Goal: Information Seeking & Learning: Compare options

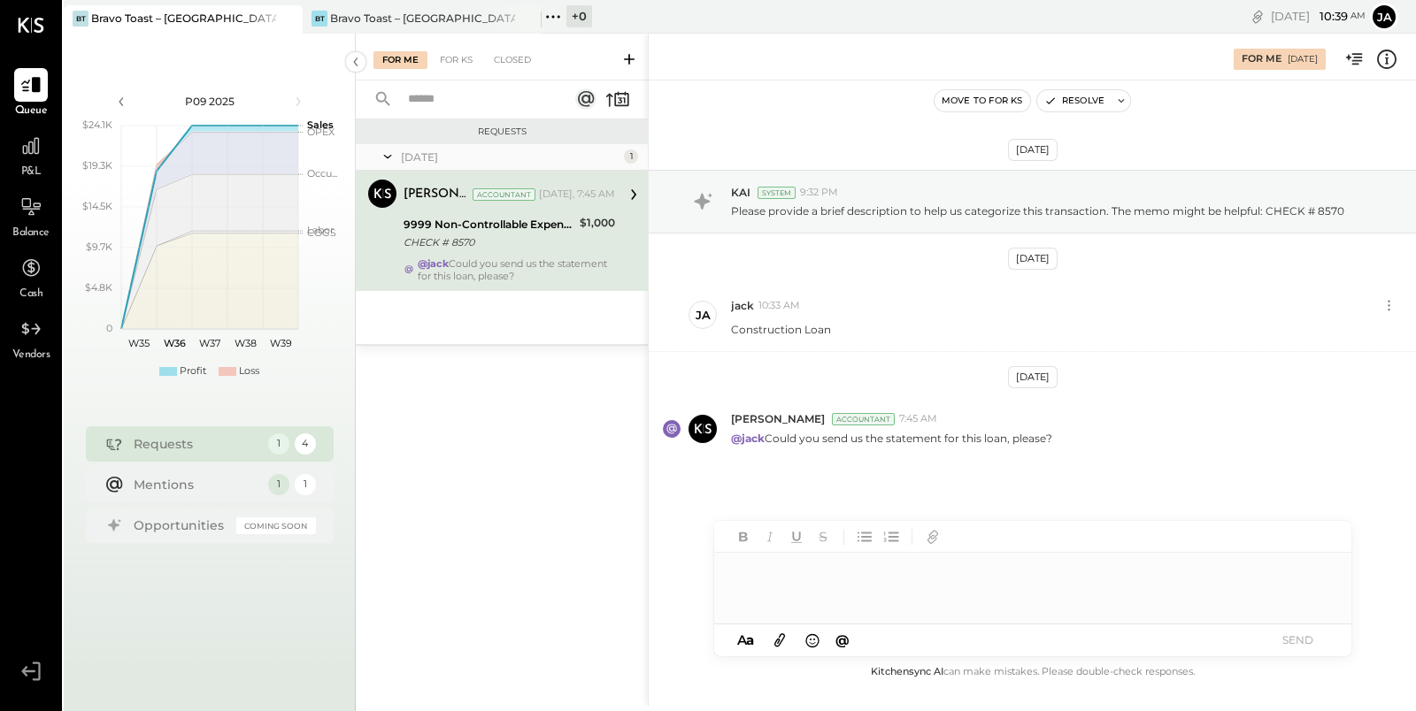
click at [842, 597] on div at bounding box center [1032, 588] width 637 height 71
click at [890, 572] on div "**********" at bounding box center [1032, 588] width 637 height 71
click at [995, 572] on div "**********" at bounding box center [1032, 588] width 637 height 71
click at [1292, 642] on button "SEND" at bounding box center [1298, 640] width 71 height 24
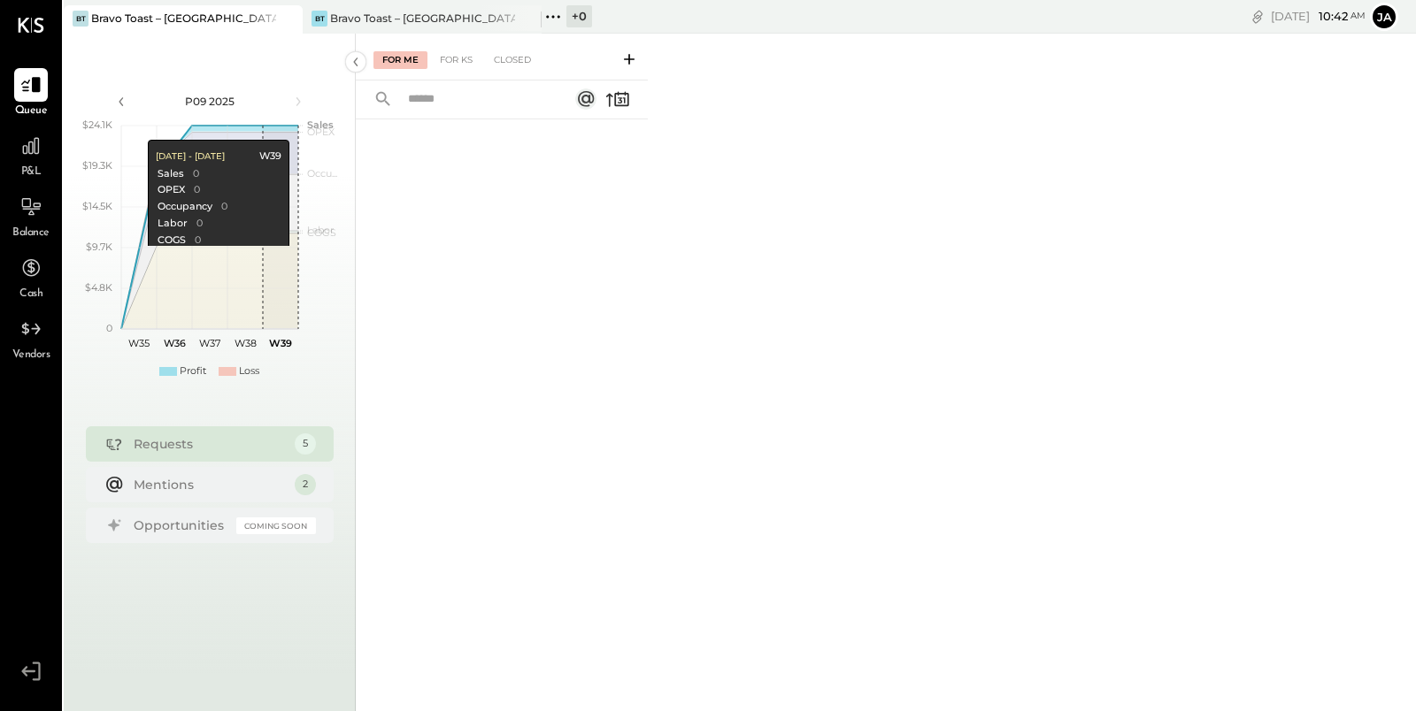
click at [474, 241] on div at bounding box center [502, 393] width 292 height 548
click at [383, 15] on div "Bravo Toast – [GEOGRAPHIC_DATA]" at bounding box center [422, 18] width 185 height 15
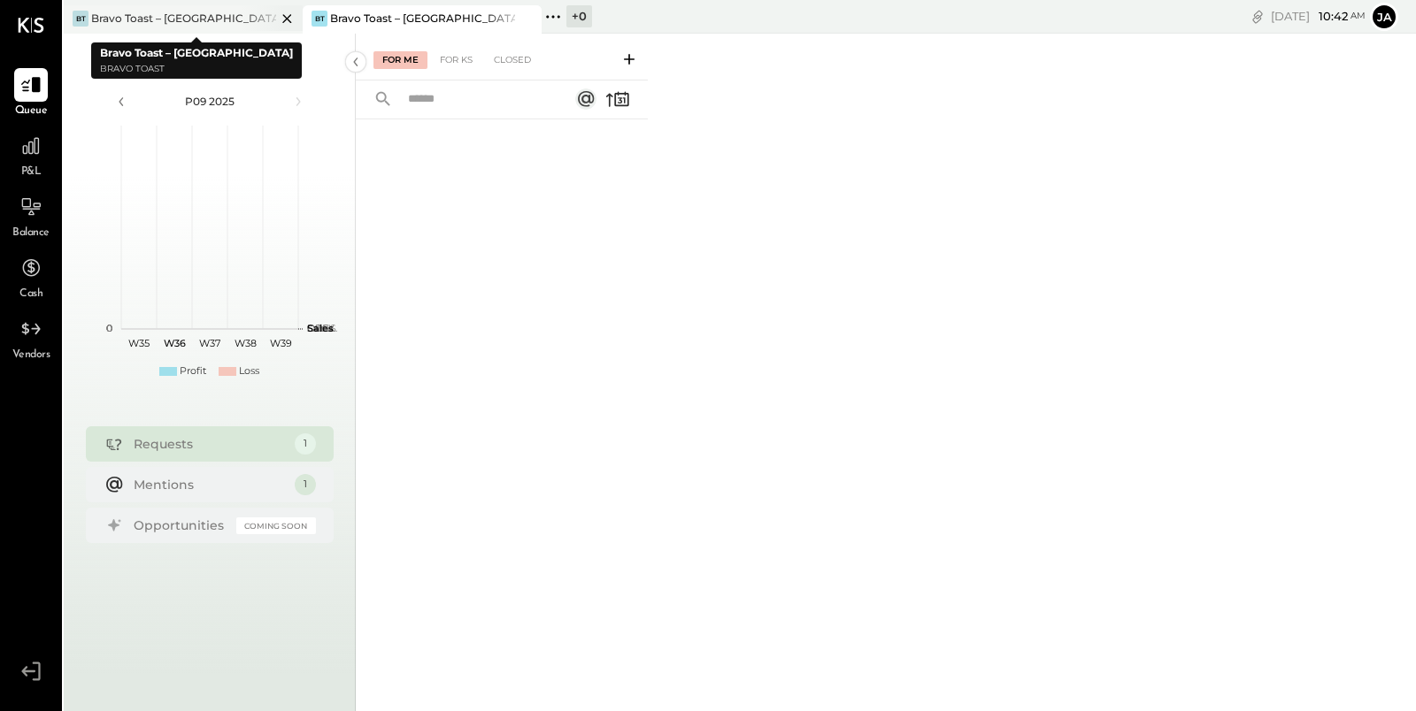
click at [166, 22] on div "Bravo Toast – [GEOGRAPHIC_DATA]" at bounding box center [183, 18] width 185 height 15
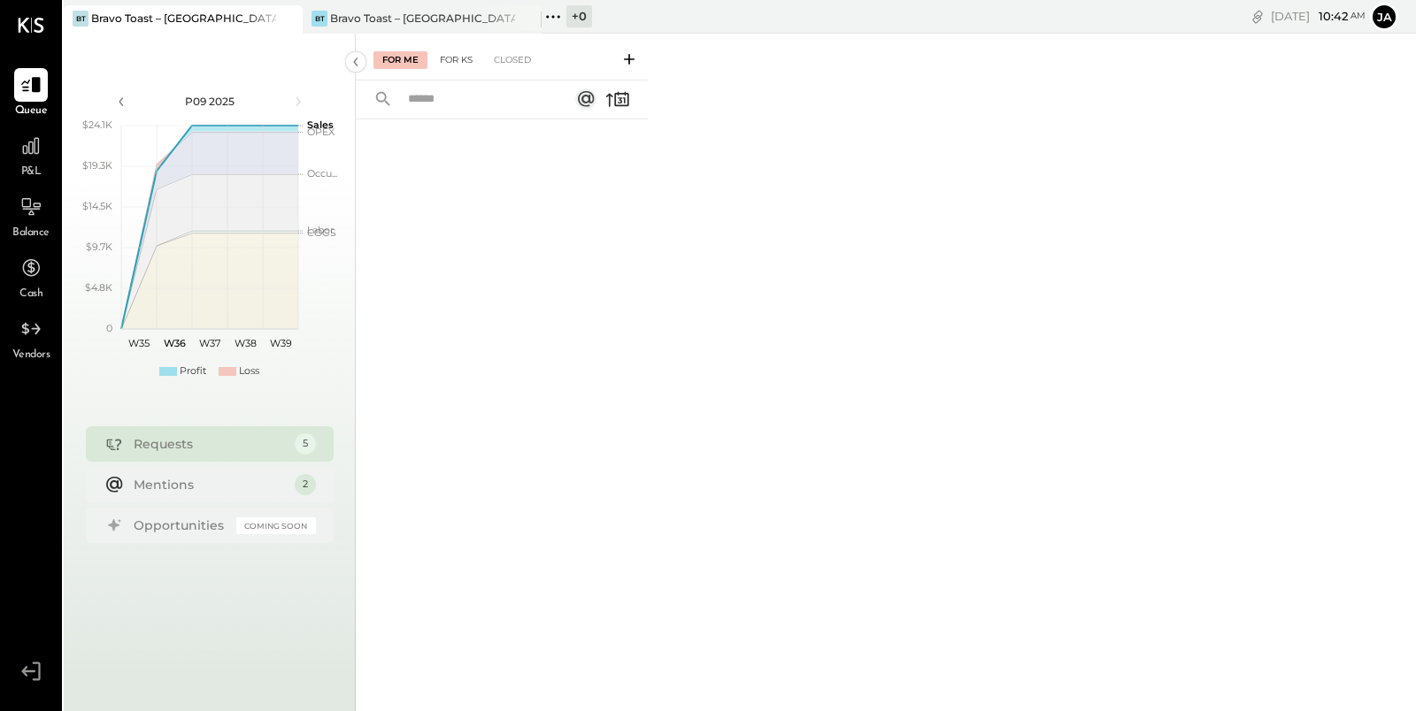
click at [451, 60] on div "For KS" at bounding box center [456, 60] width 50 height 18
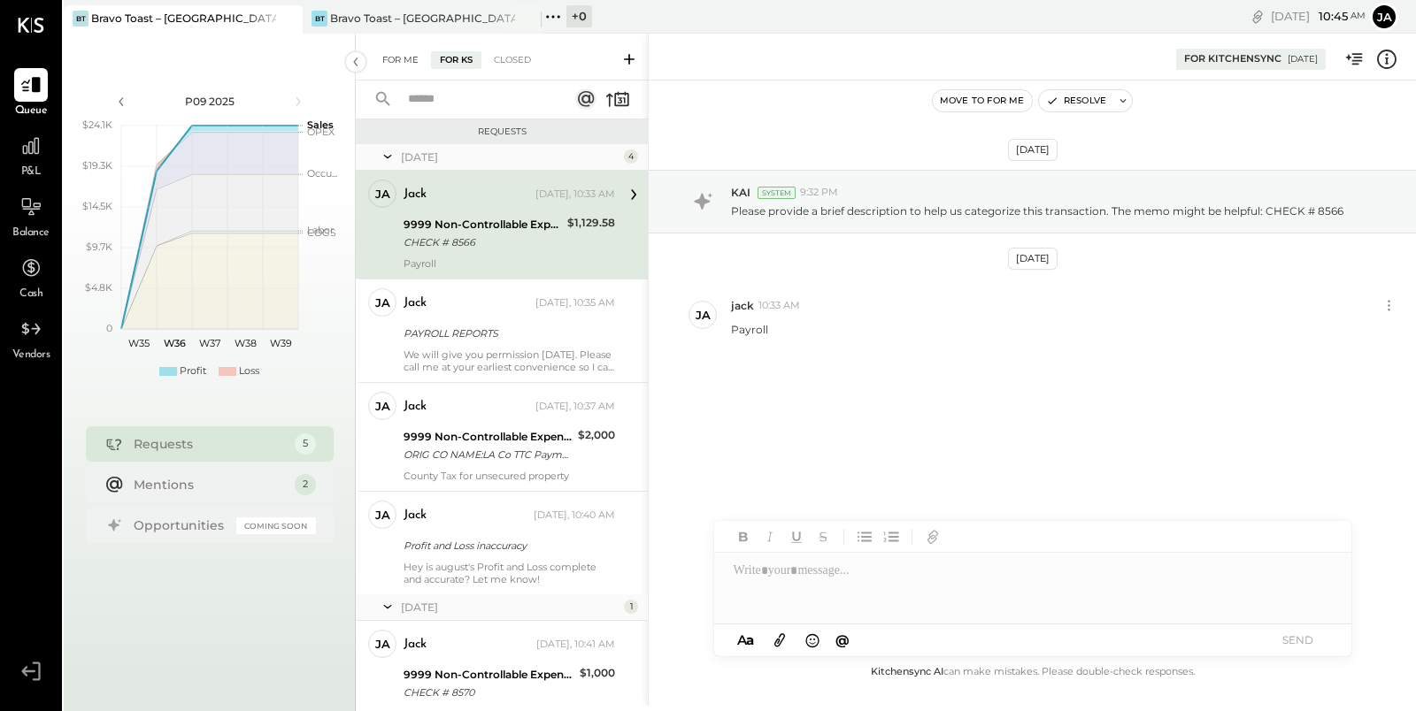
click at [412, 60] on div "For Me" at bounding box center [400, 60] width 54 height 18
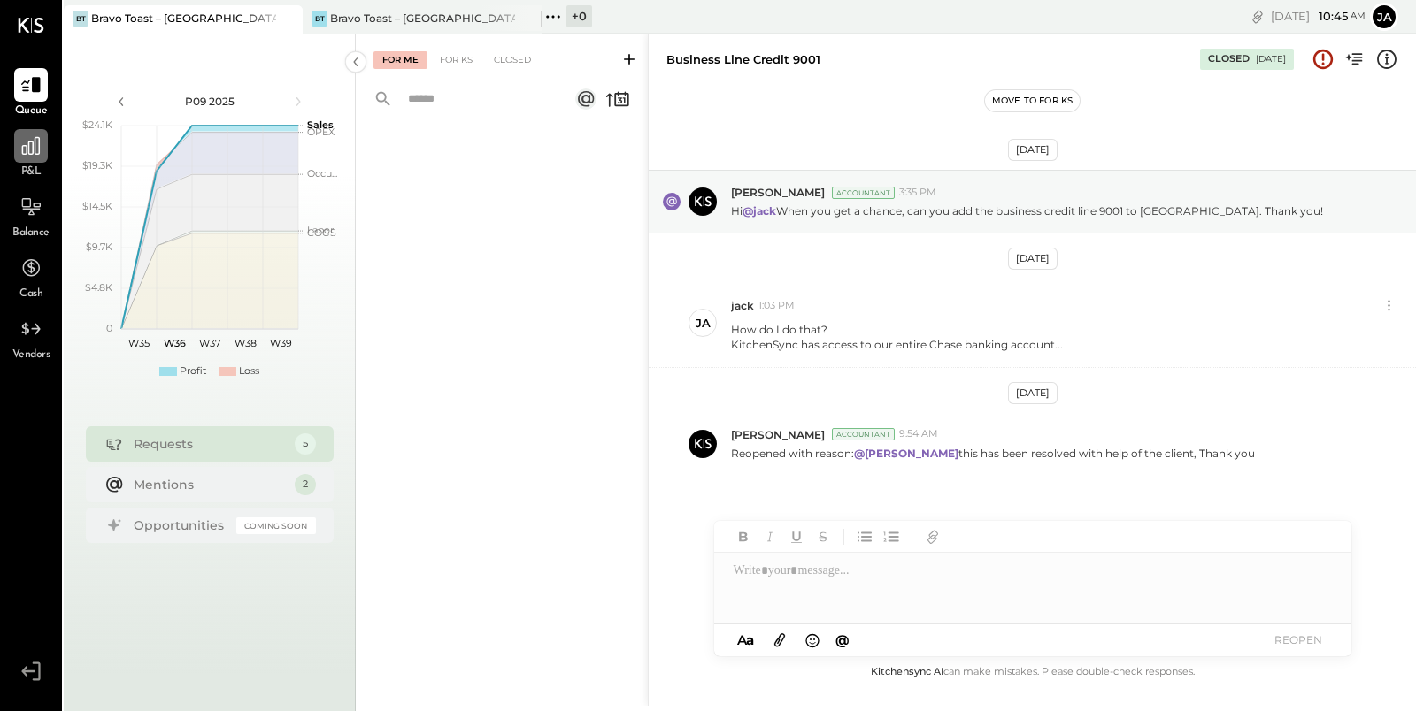
click at [29, 151] on icon at bounding box center [30, 146] width 23 height 23
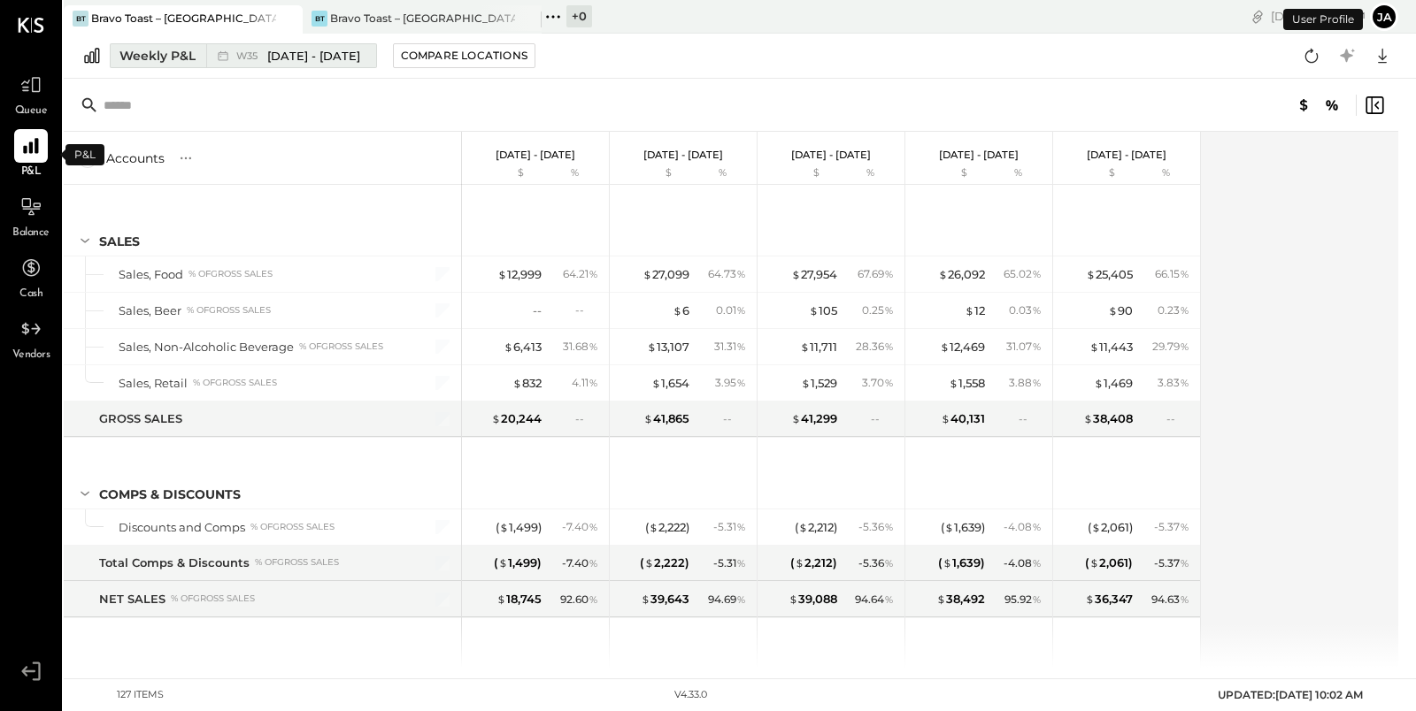
click at [148, 50] on div "Weekly P&L" at bounding box center [157, 56] width 76 height 18
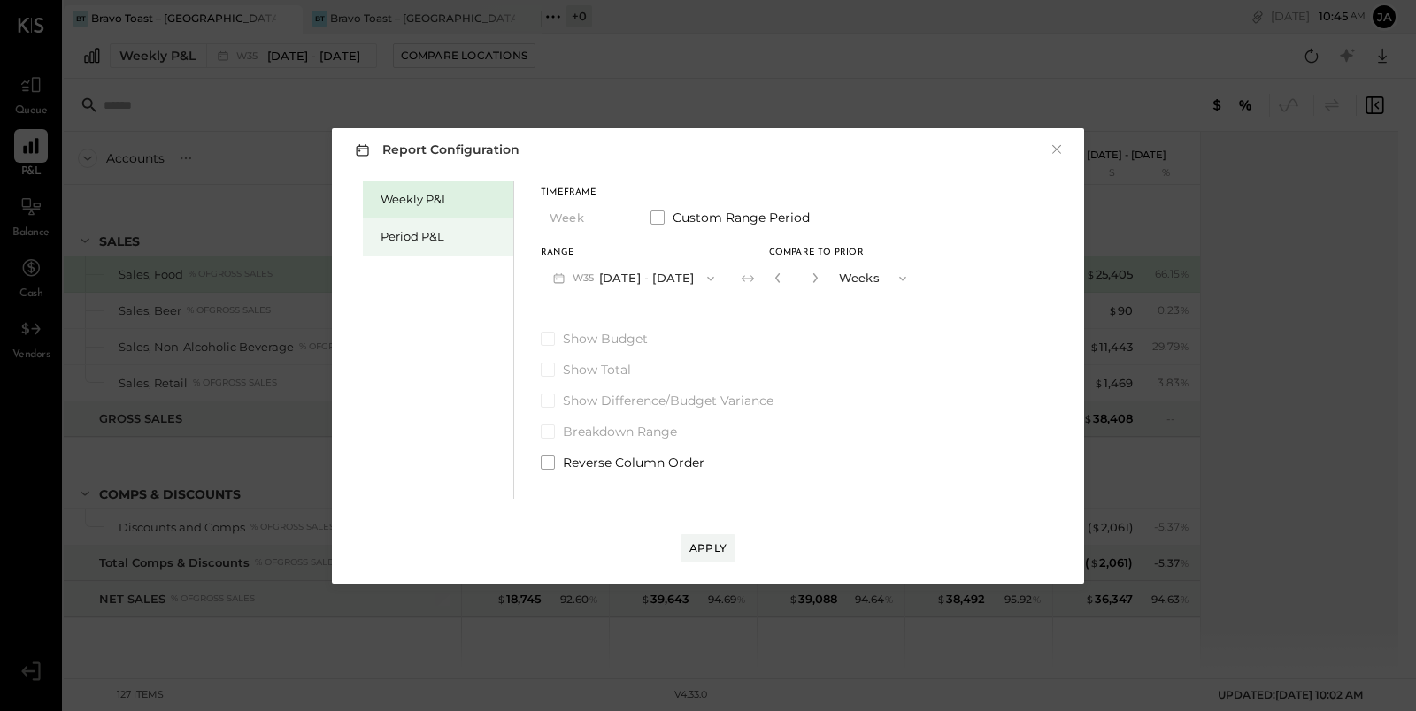
click at [442, 245] on div "Period P&L" at bounding box center [438, 237] width 150 height 37
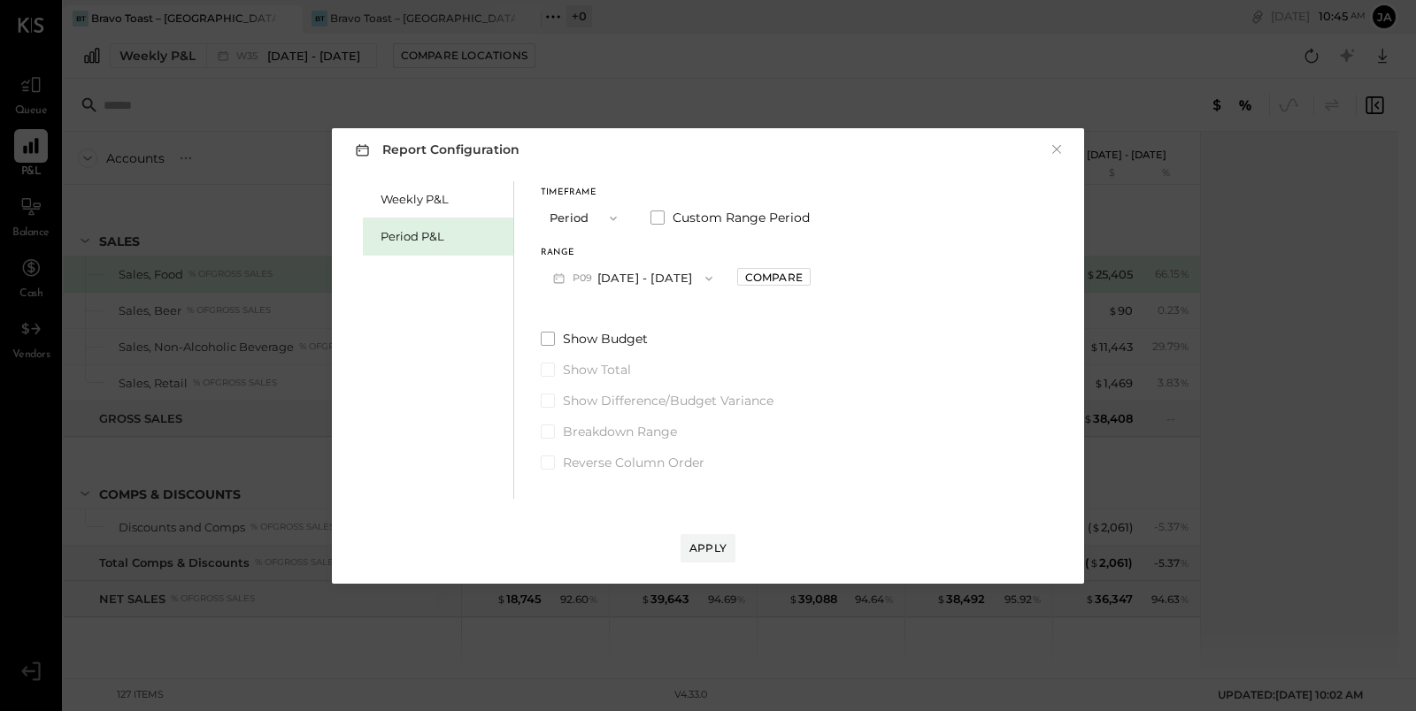
click at [675, 273] on button "P09 [DATE] - [DATE]" at bounding box center [633, 278] width 184 height 33
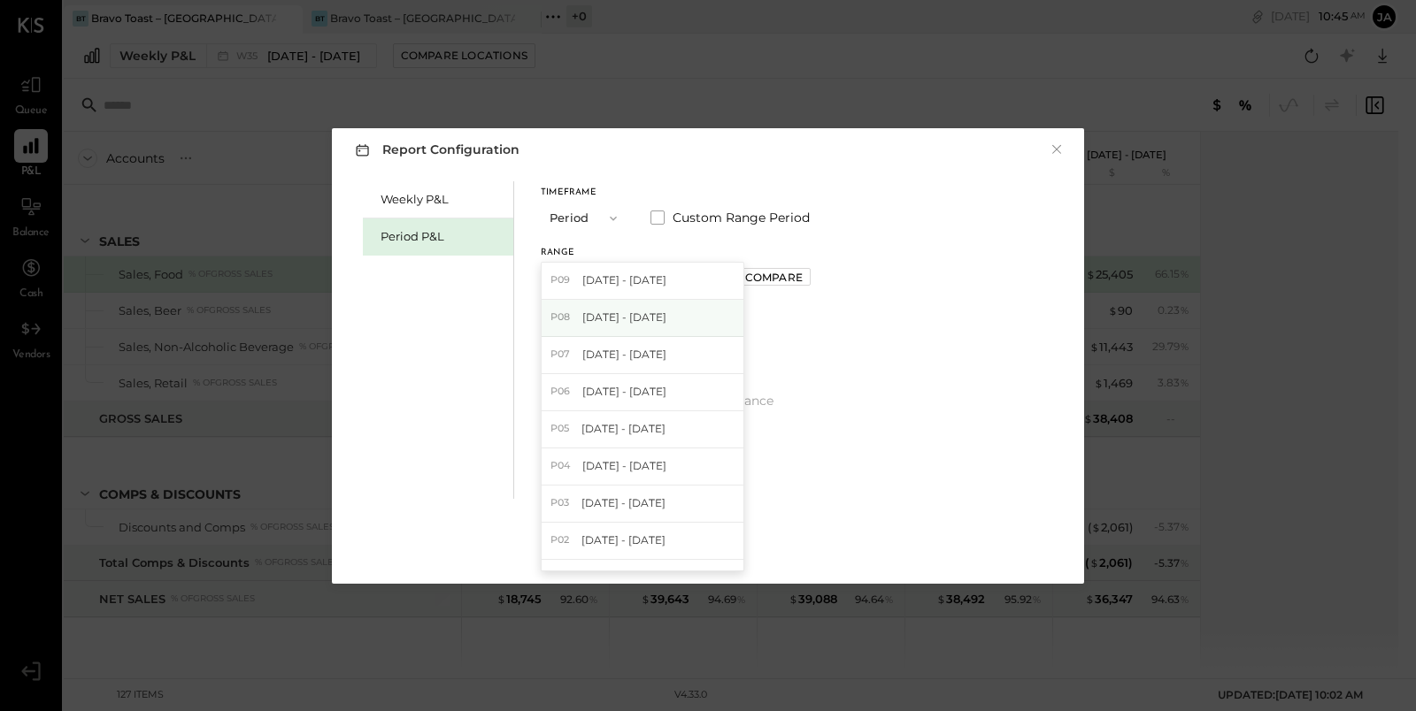
click at [666, 311] on span "[DATE] - [DATE]" at bounding box center [624, 317] width 84 height 15
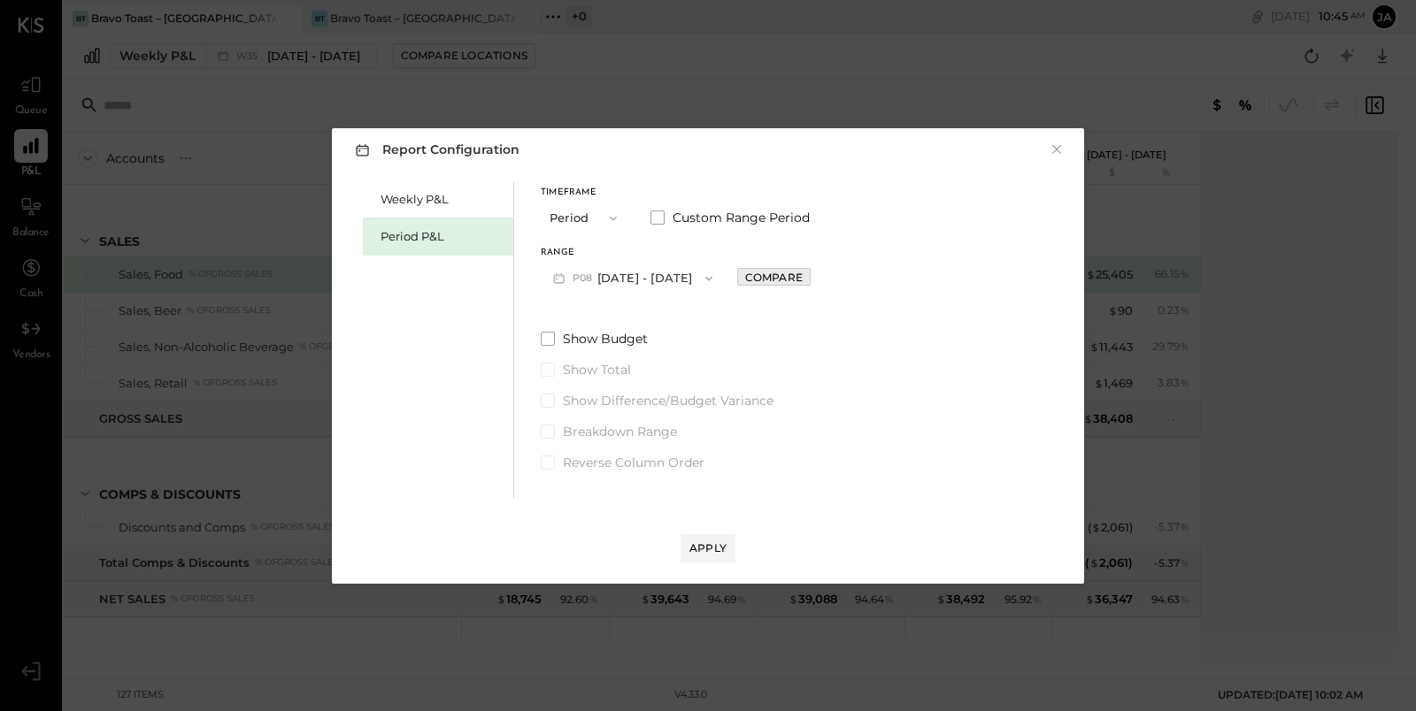
click at [797, 283] on div "Compare" at bounding box center [774, 277] width 58 height 15
click at [819, 278] on icon "button" at bounding box center [813, 278] width 11 height 11
type input "*"
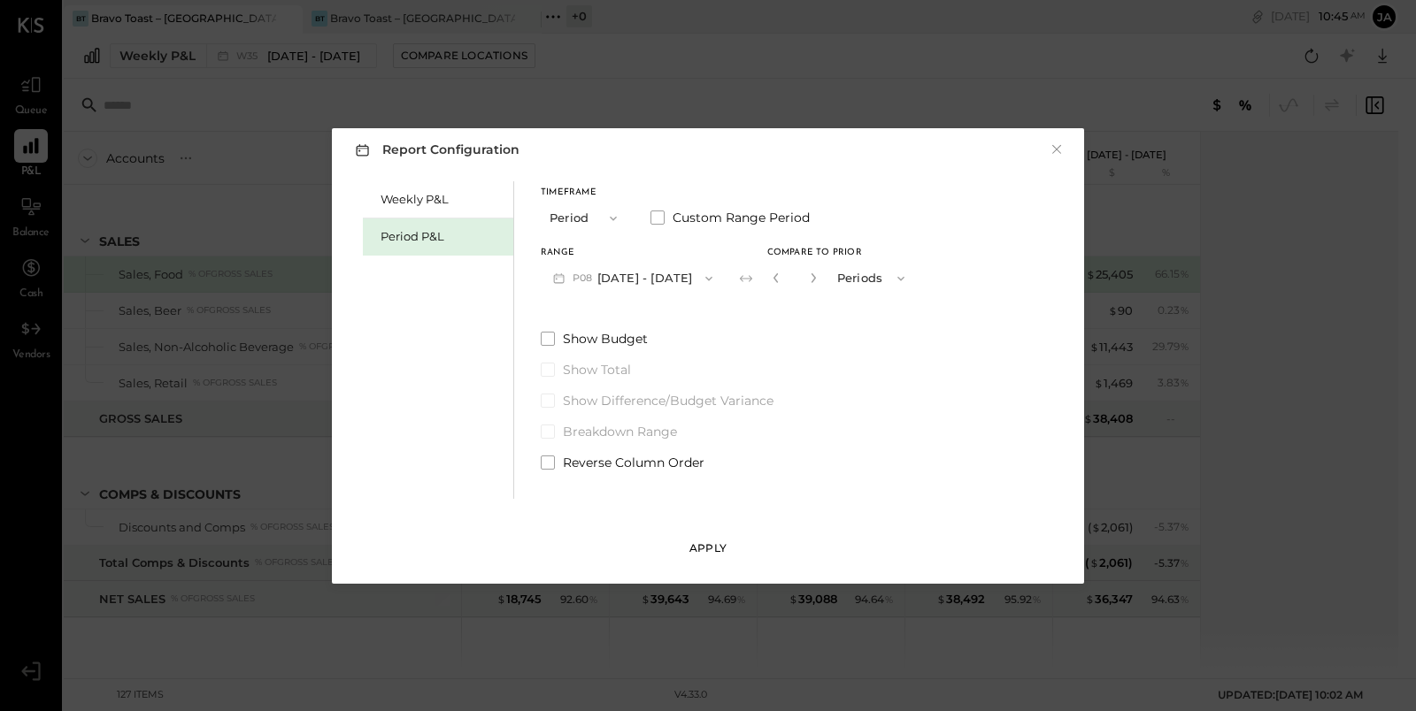
click at [715, 536] on button "Apply" at bounding box center [708, 549] width 55 height 28
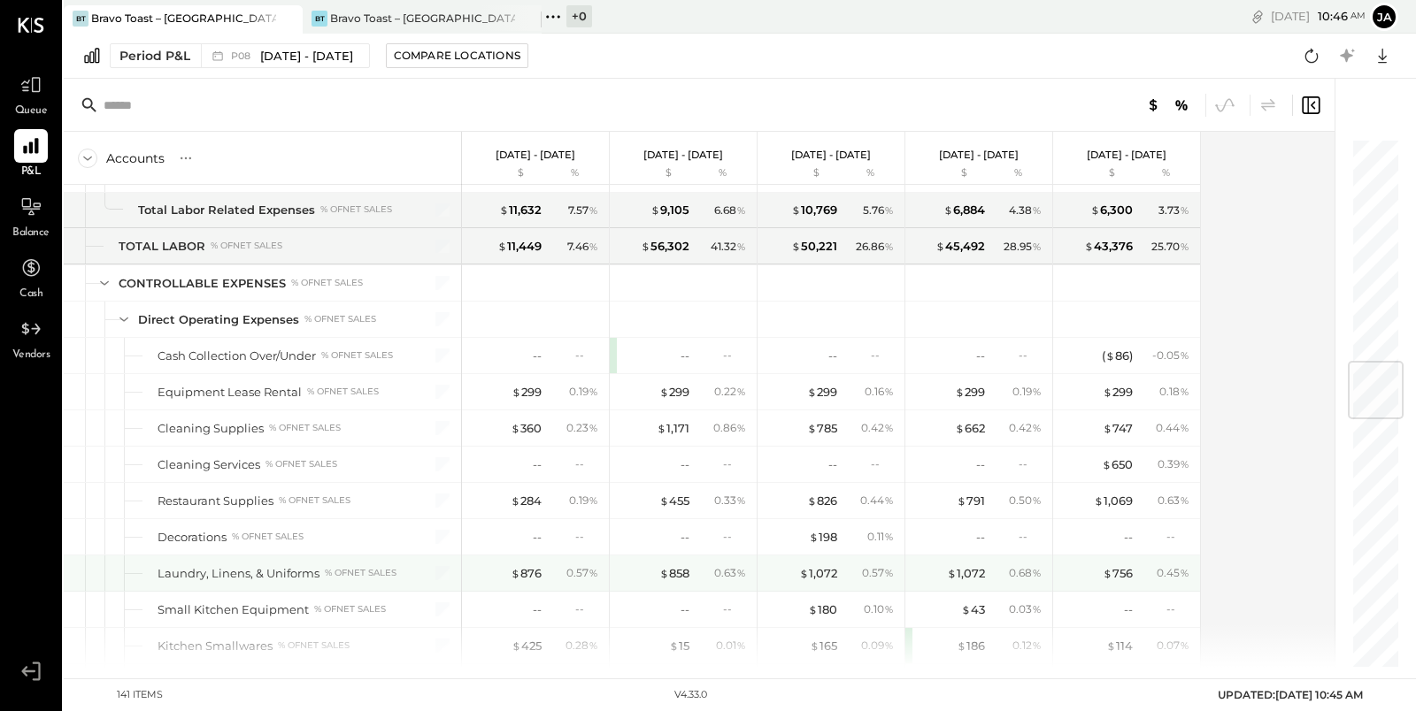
scroll to position [1904, 0]
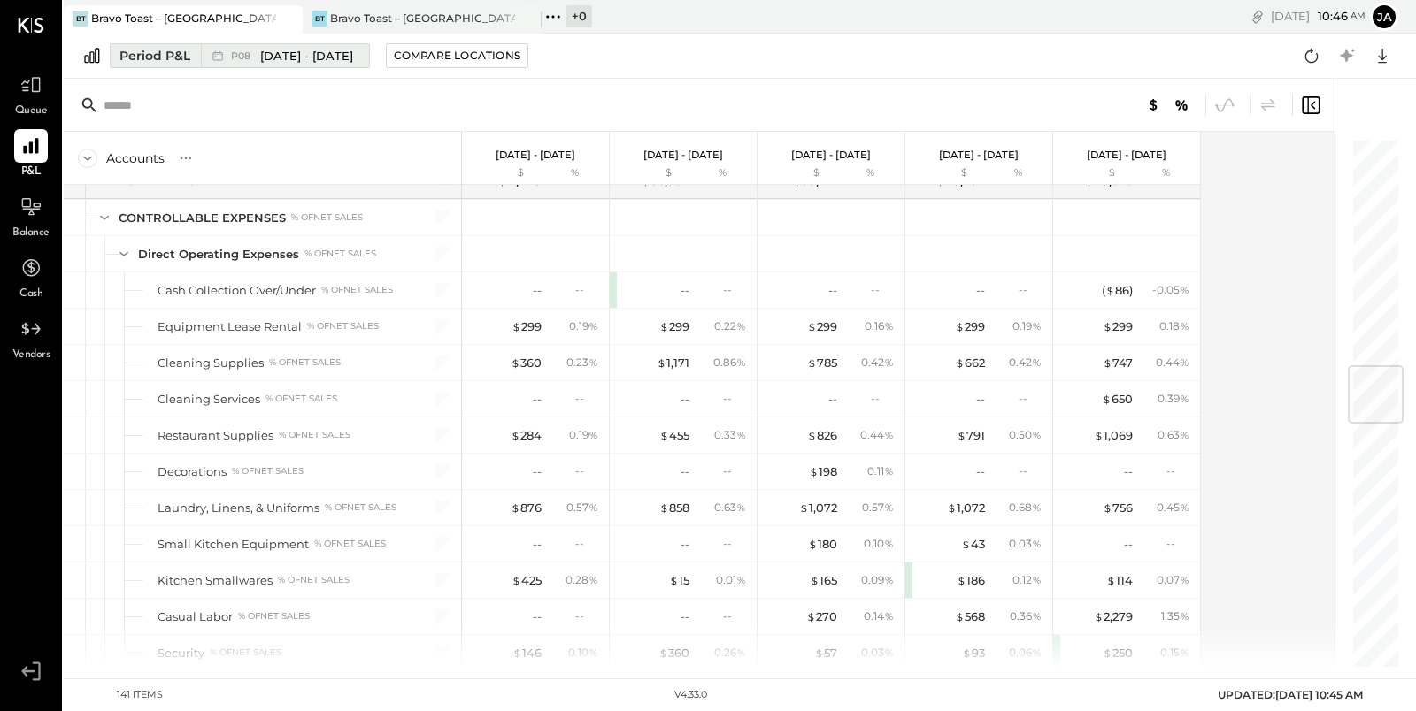
click at [129, 59] on div "Period P&L" at bounding box center [154, 56] width 71 height 18
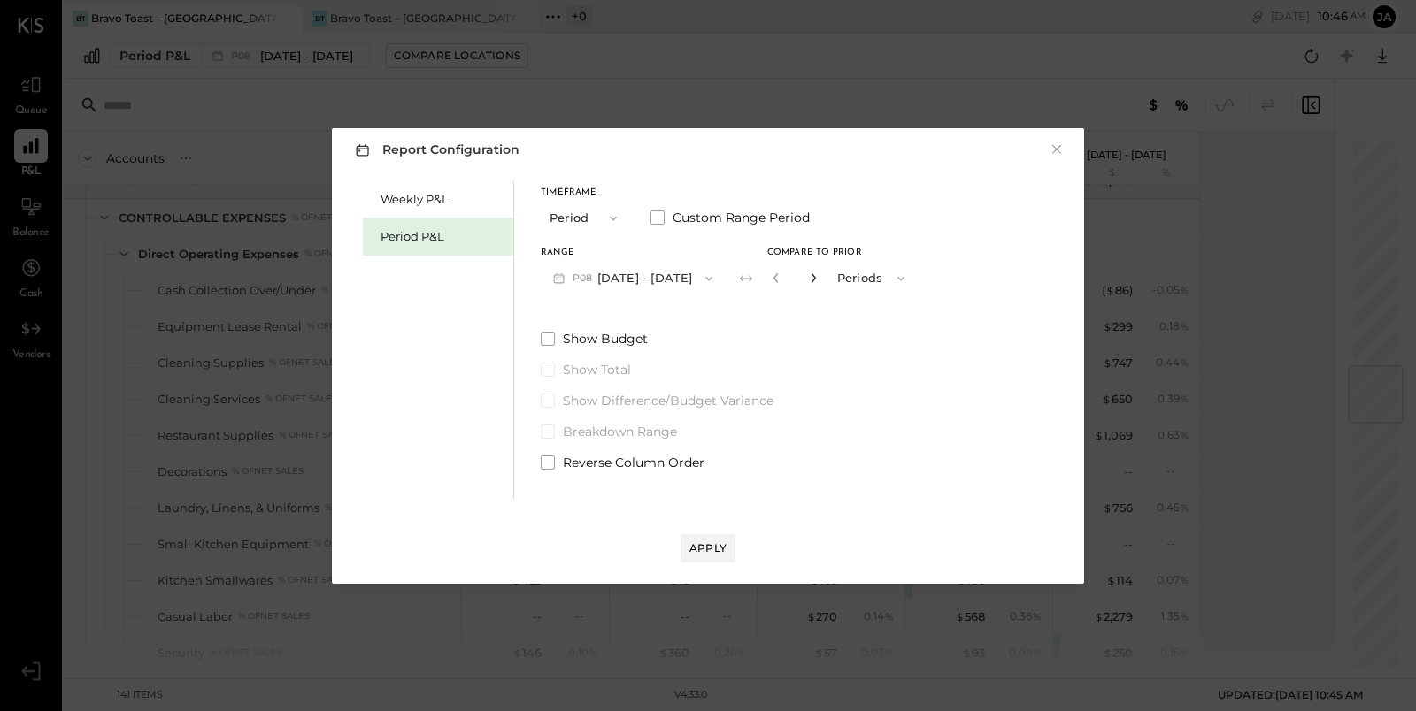
click at [819, 276] on icon "button" at bounding box center [813, 278] width 11 height 11
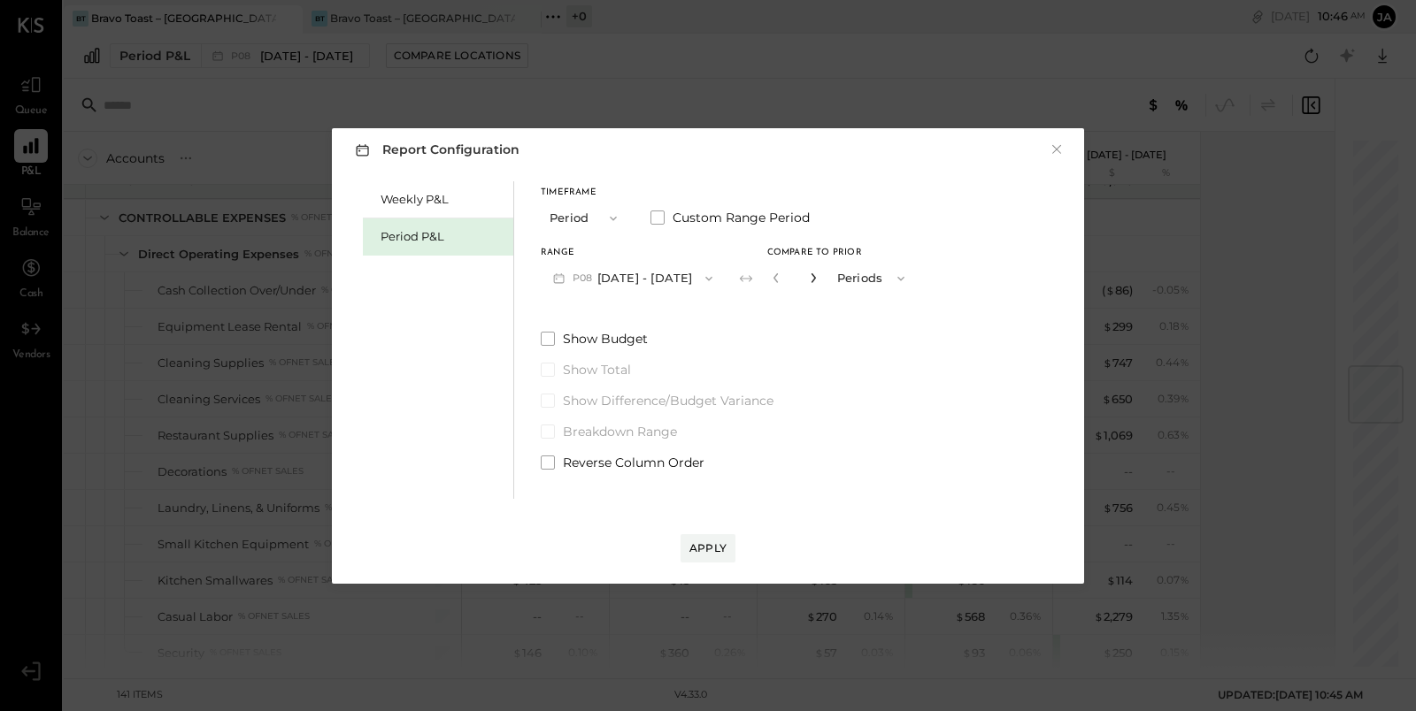
click at [819, 276] on icon "button" at bounding box center [813, 278] width 11 height 11
click at [778, 279] on icon "button" at bounding box center [775, 278] width 4 height 10
type input "**"
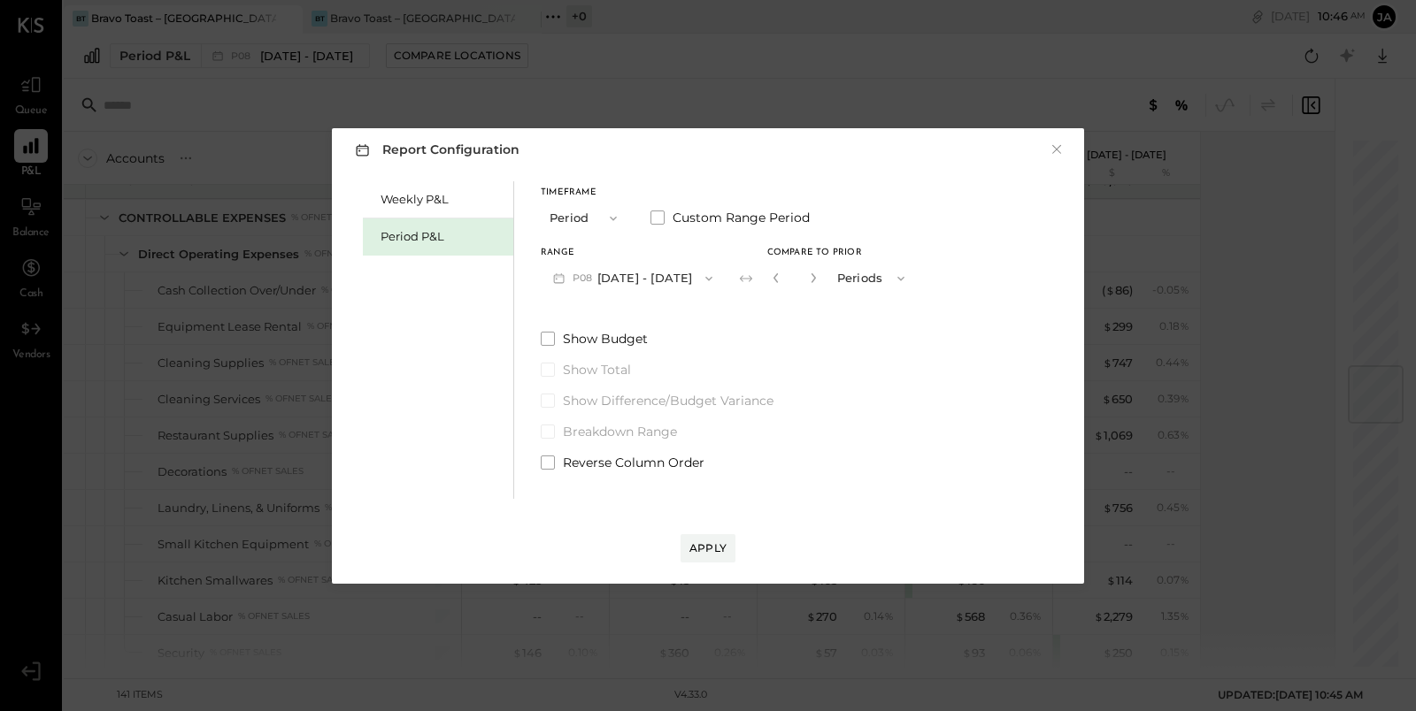
click at [714, 532] on div "Apply" at bounding box center [708, 531] width 717 height 64
click at [714, 545] on div "Apply" at bounding box center [707, 548] width 37 height 15
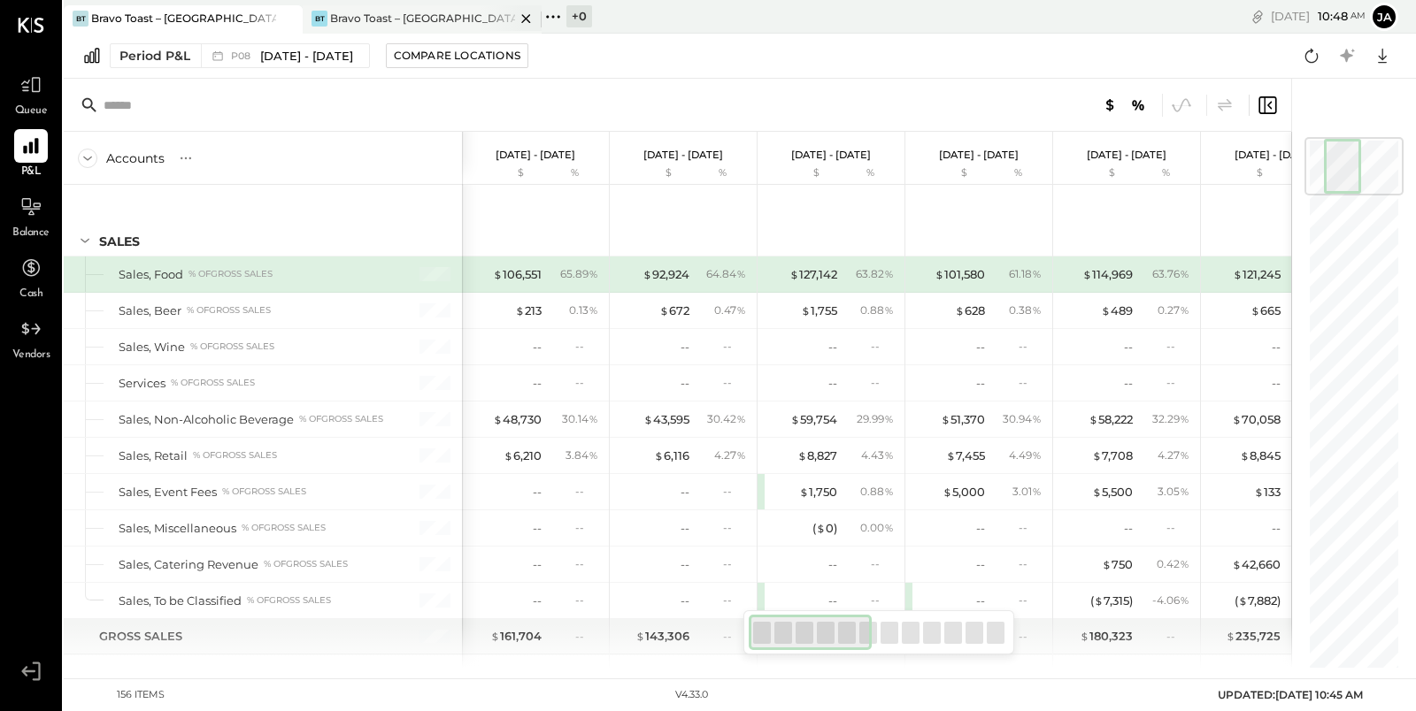
click at [406, 12] on div "Bravo Toast – [GEOGRAPHIC_DATA]" at bounding box center [422, 18] width 185 height 15
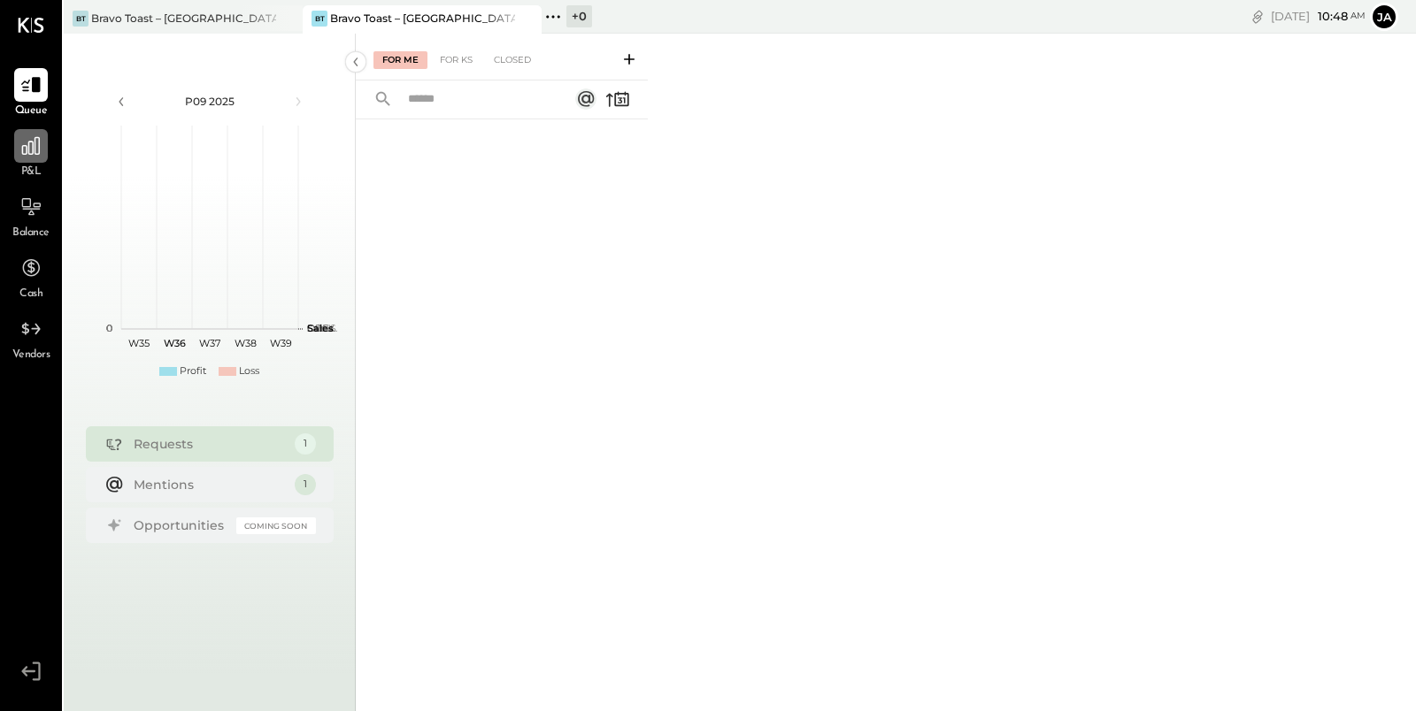
click at [28, 150] on icon at bounding box center [31, 146] width 18 height 18
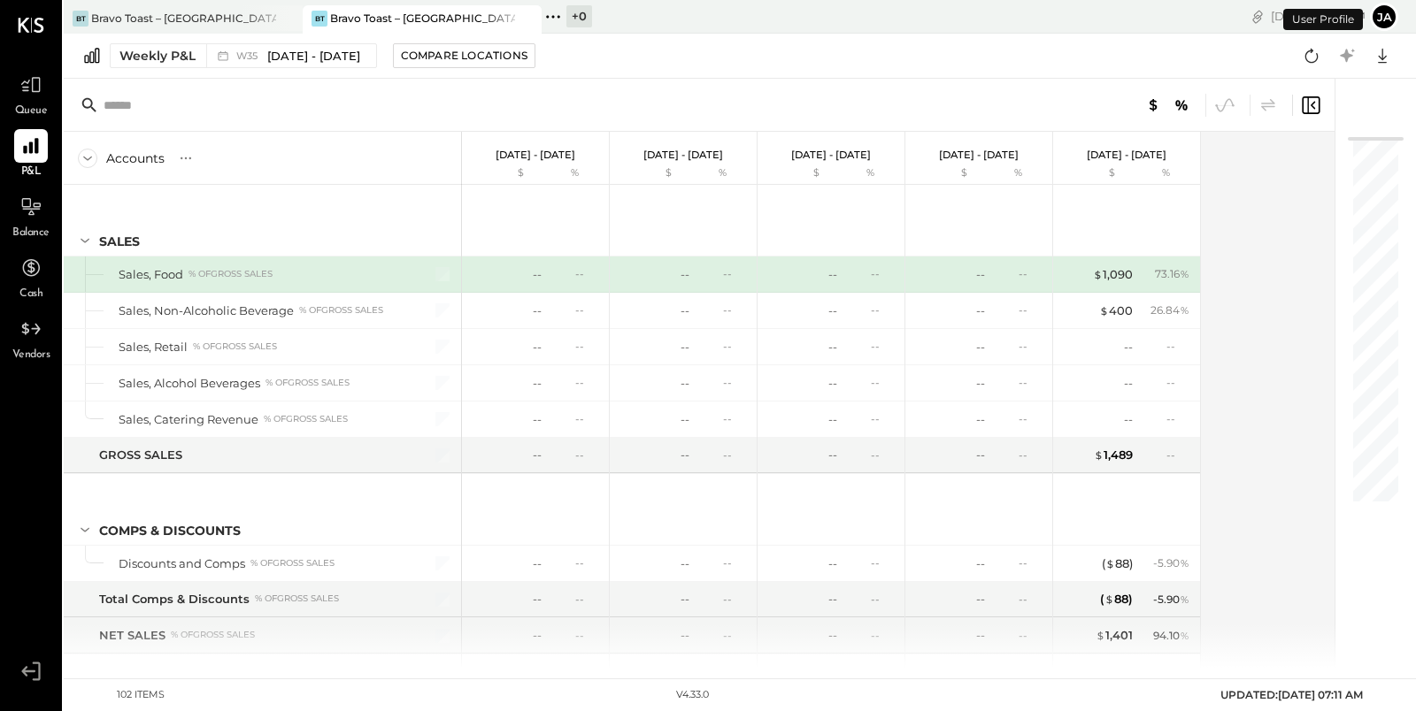
click at [179, 69] on div "Weekly P&L W35 [DATE] - [DATE] Compare Locations Google Sheets Excel" at bounding box center [740, 56] width 1352 height 45
click at [160, 57] on div "Weekly P&L" at bounding box center [157, 56] width 76 height 18
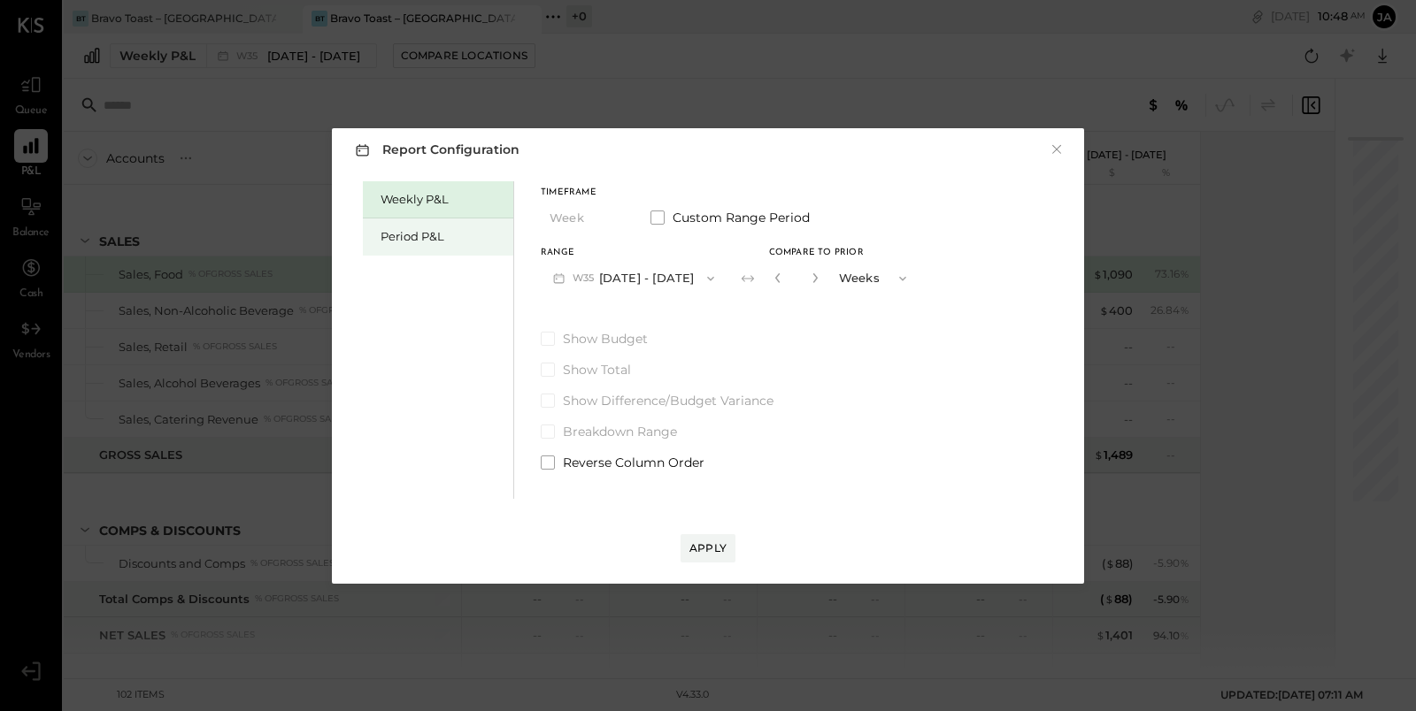
click at [442, 223] on div "Period P&L" at bounding box center [438, 237] width 150 height 37
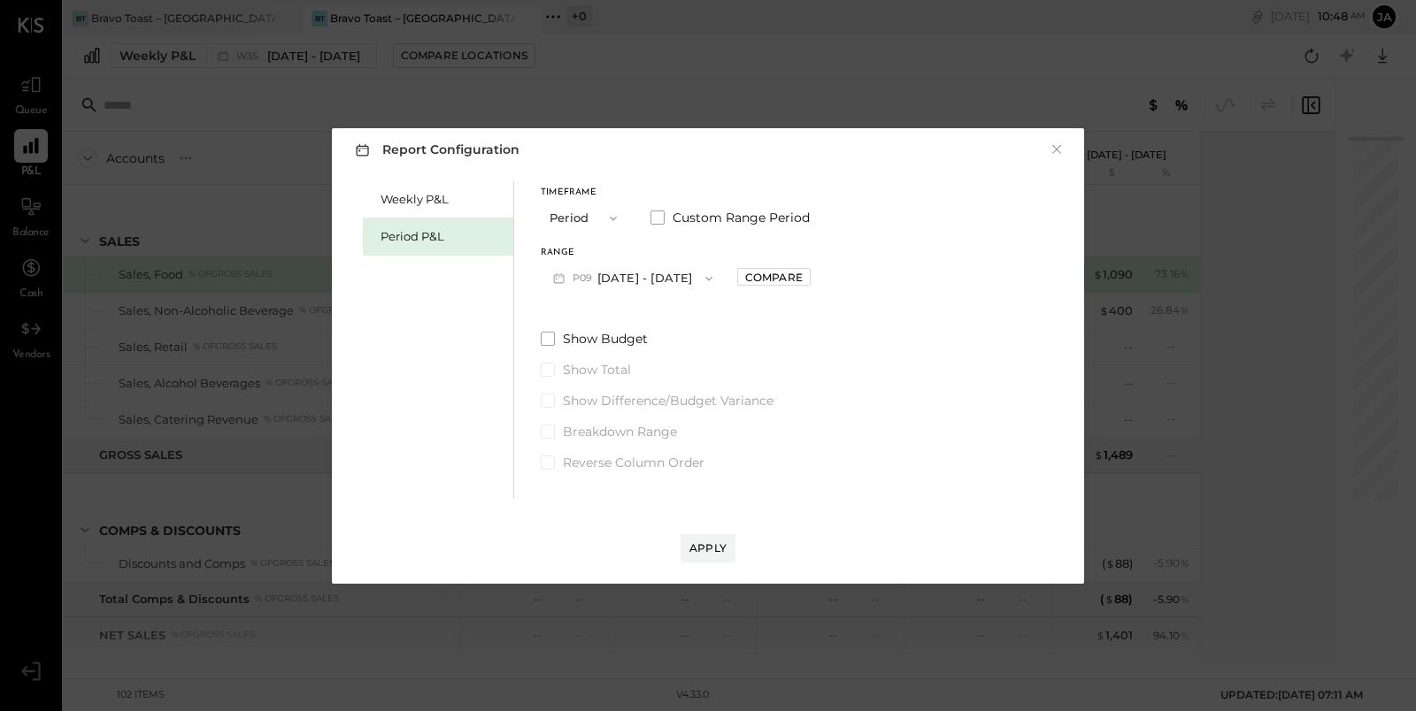
click at [716, 284] on icon "button" at bounding box center [709, 279] width 14 height 14
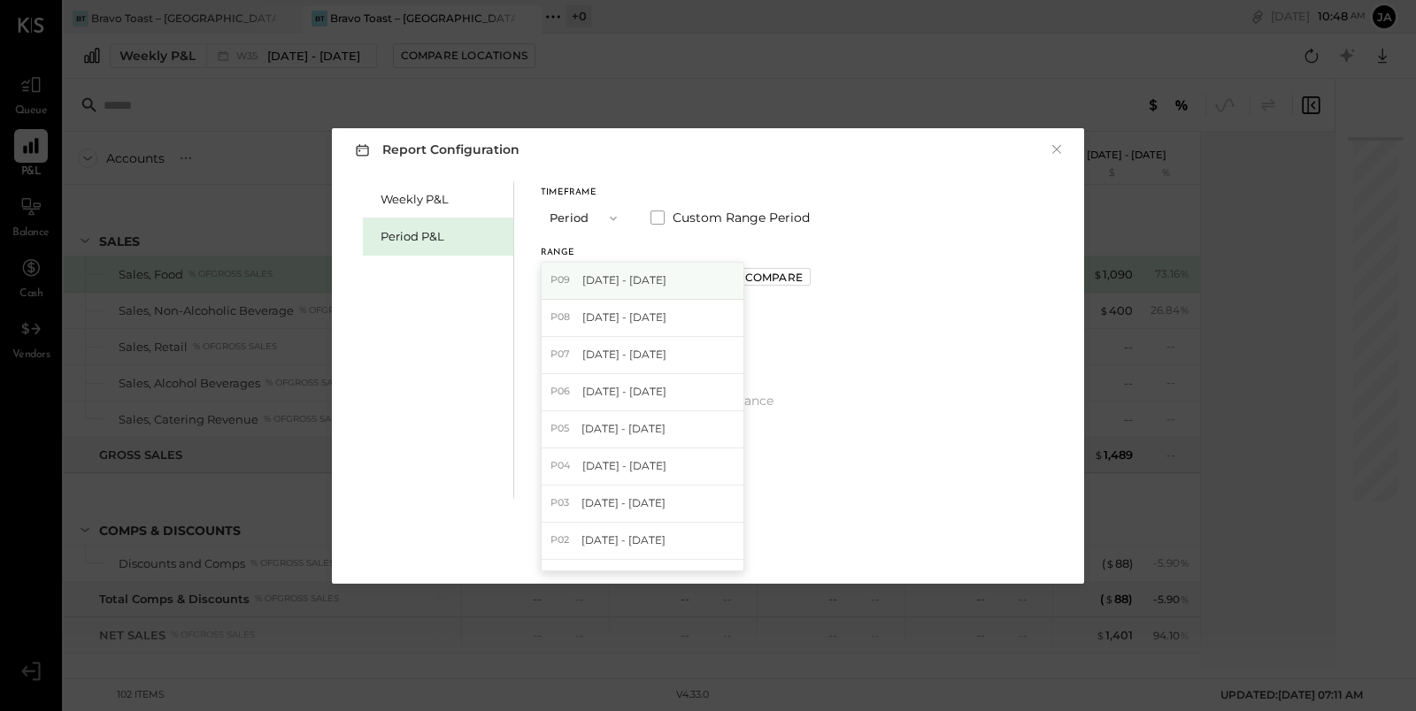
click at [712, 294] on div "P09 [DATE] - [DATE]" at bounding box center [643, 281] width 202 height 37
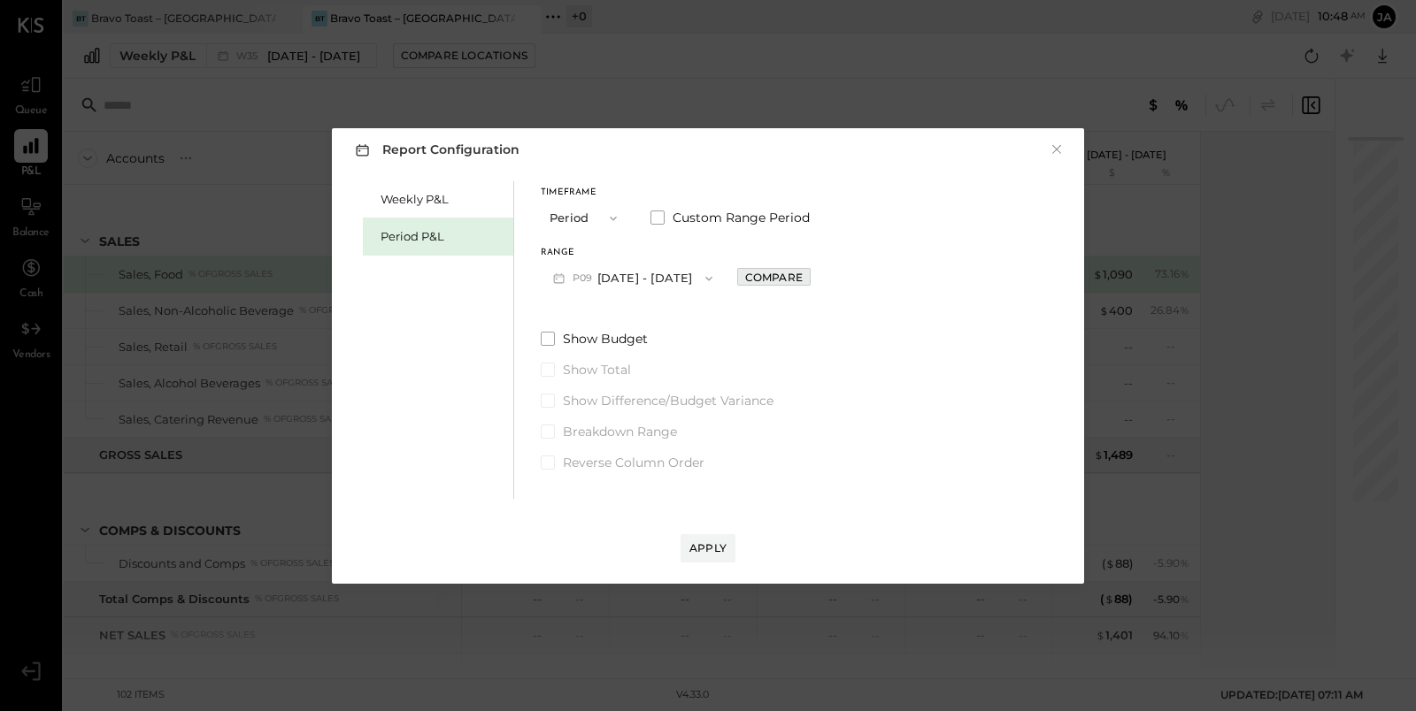
click at [783, 281] on div "Compare" at bounding box center [774, 277] width 58 height 15
click at [815, 280] on icon "button" at bounding box center [813, 278] width 4 height 10
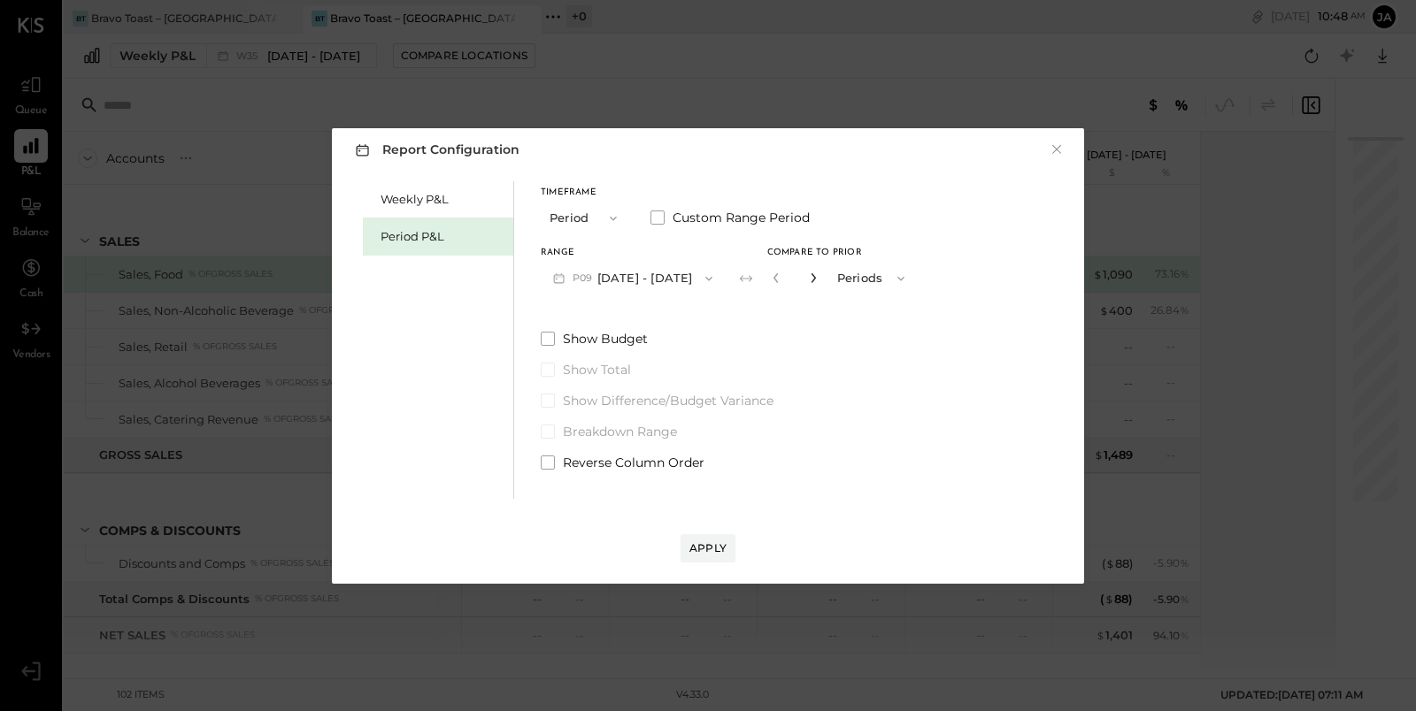
click at [815, 280] on icon "button" at bounding box center [813, 278] width 4 height 10
type input "*"
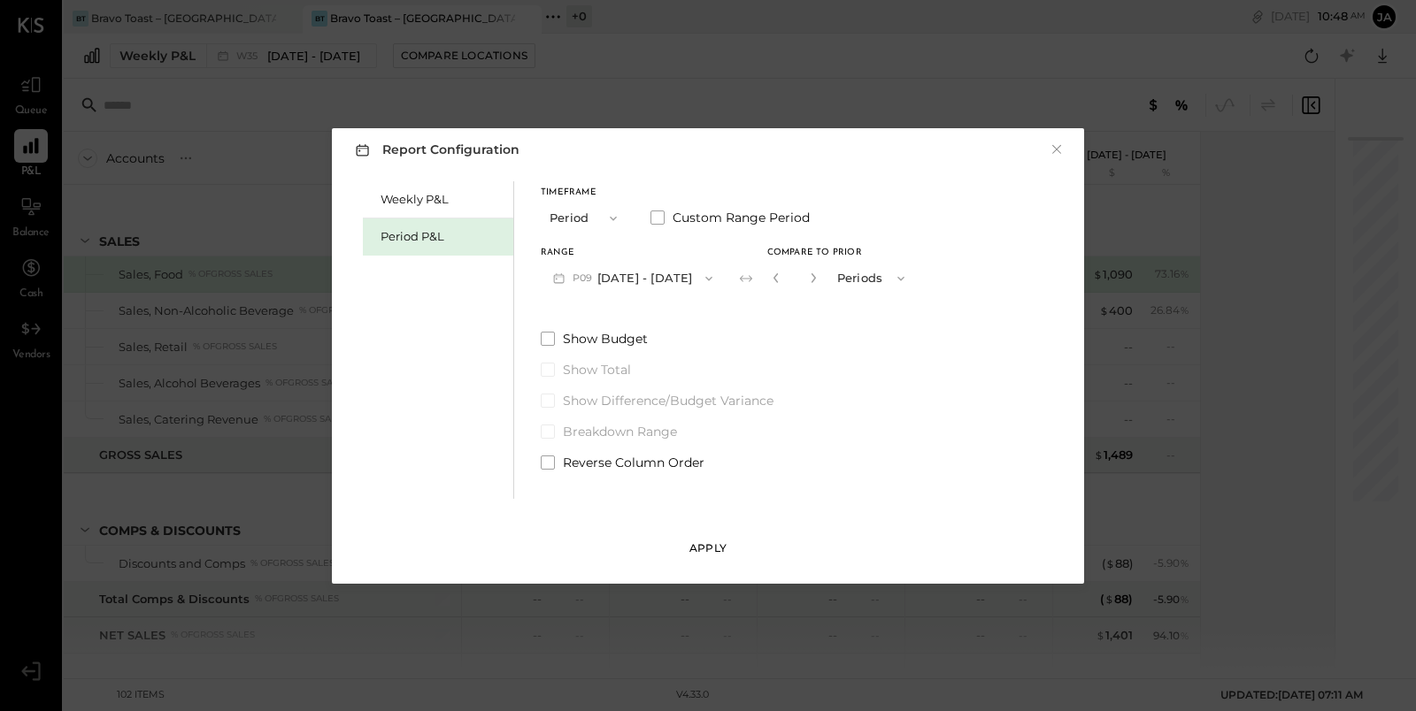
click at [705, 541] on div "Apply" at bounding box center [707, 548] width 37 height 15
